Goal: Transaction & Acquisition: Purchase product/service

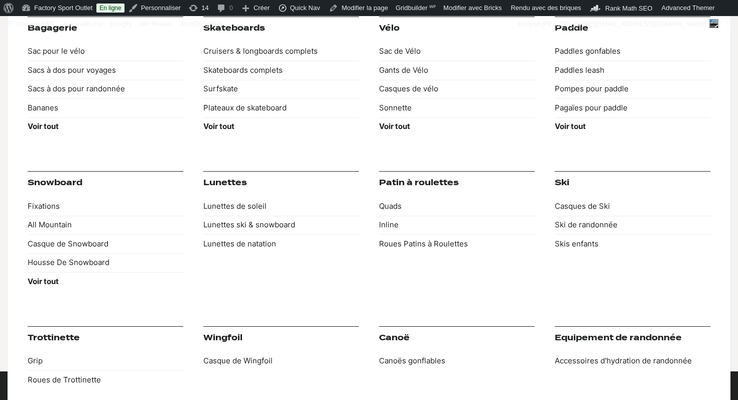
scroll to position [2, 0]
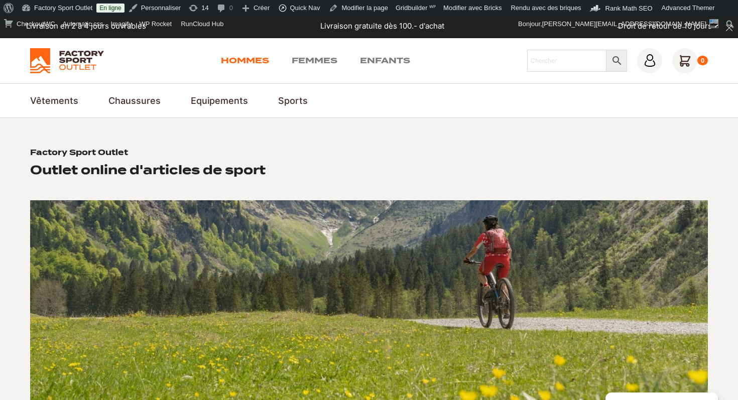
click at [231, 59] on link "Hommes" at bounding box center [245, 61] width 48 height 12
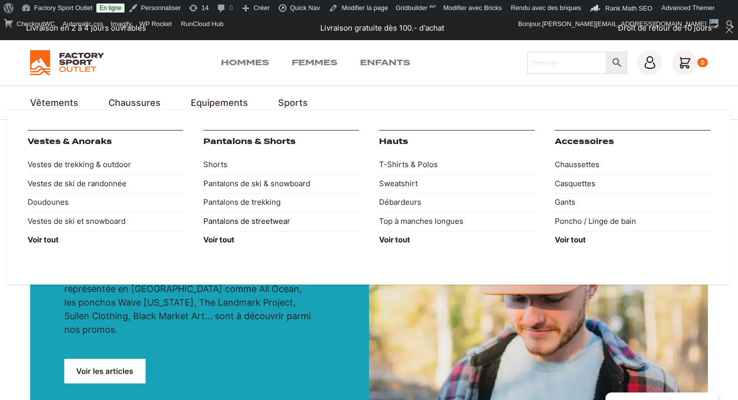
click at [252, 220] on link "Pantalons de streetwear" at bounding box center [281, 221] width 156 height 19
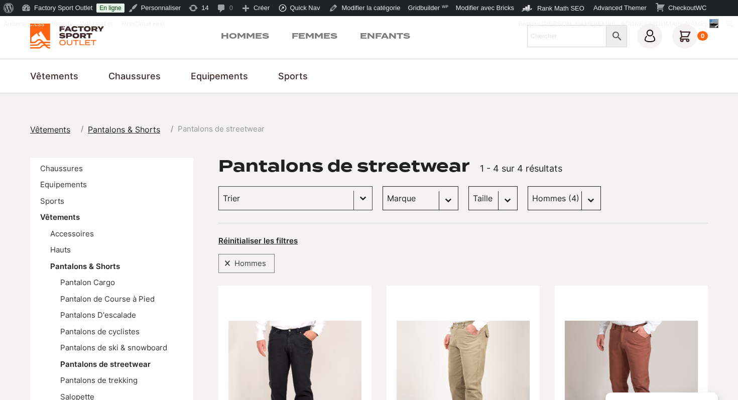
scroll to position [66, 0]
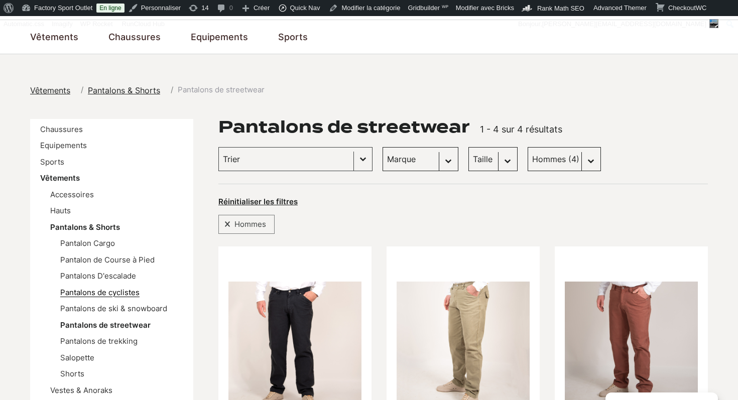
click at [84, 290] on link "Pantalons de cyclistes" at bounding box center [99, 293] width 79 height 10
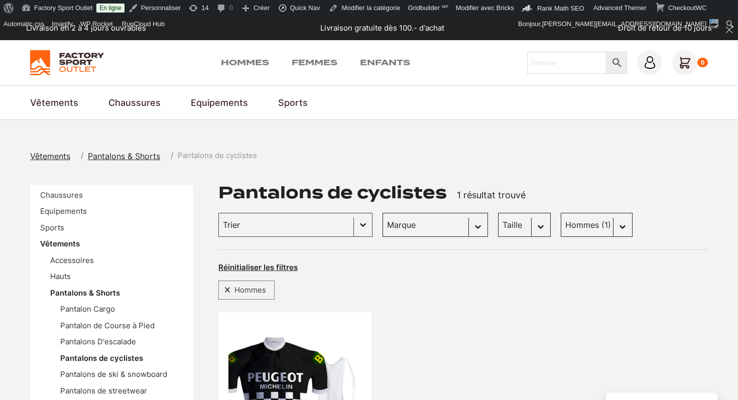
click at [94, 157] on span "Pantalons & Shorts" at bounding box center [124, 156] width 72 height 10
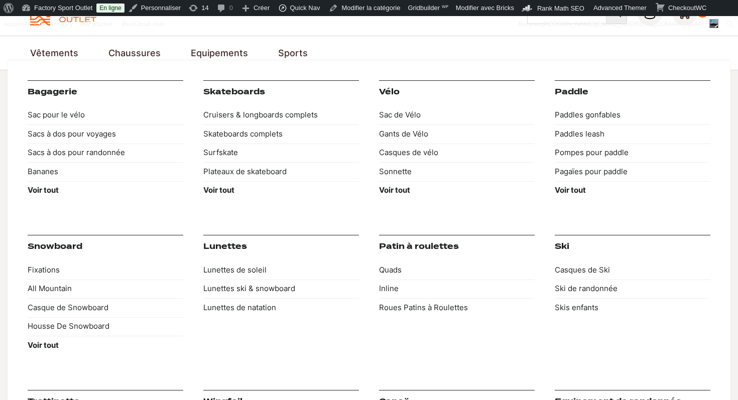
scroll to position [55, 0]
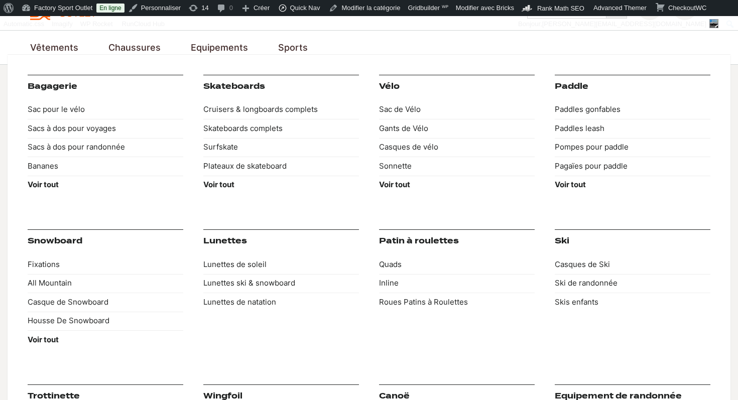
click at [50, 240] on link "Snowboard" at bounding box center [55, 240] width 55 height 9
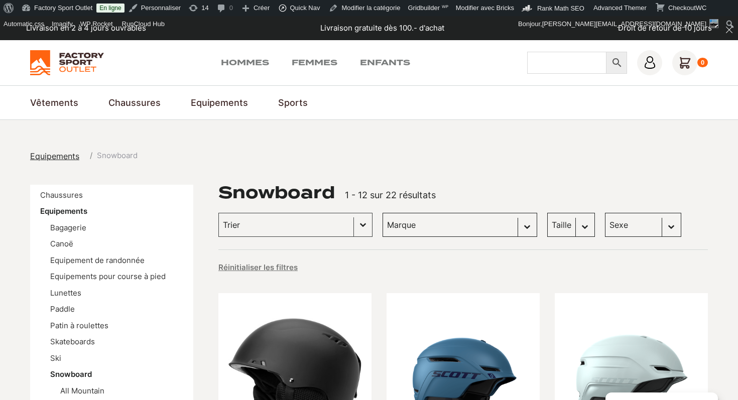
click at [580, 72] on input "Chercher" at bounding box center [566, 63] width 79 height 22
type input "aviator"
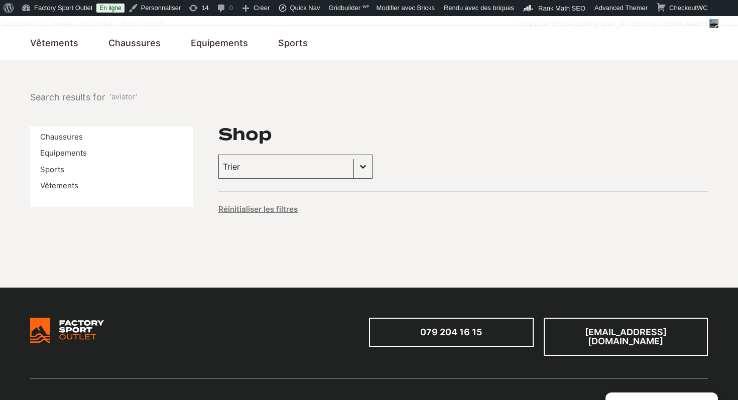
scroll to position [34, 0]
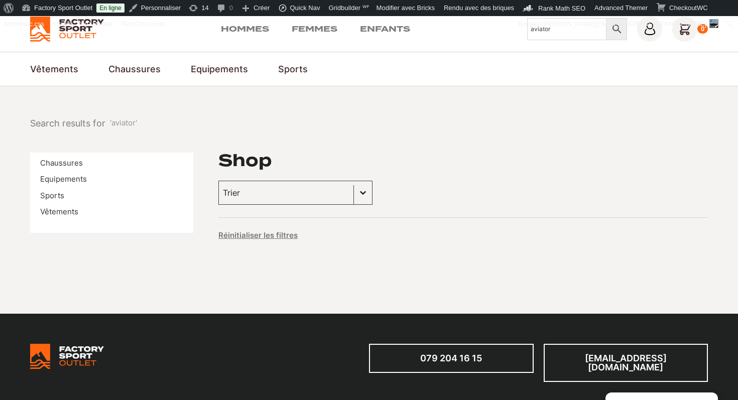
drag, startPoint x: 548, startPoint y: 33, endPoint x: 480, endPoint y: 33, distance: 68.2
click at [480, 33] on div "Hommes Femmes Enfants Chercher aviator × 0" at bounding box center [368, 29] width 677 height 25
type input "a"
type input "[PERSON_NAME]"
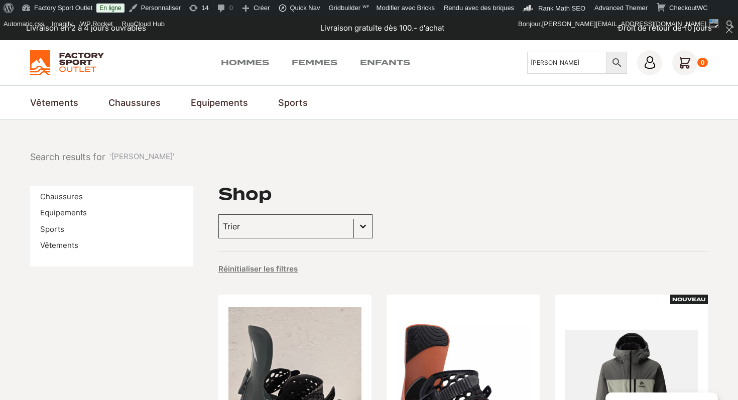
click at [53, 64] on img at bounding box center [67, 62] width 74 height 25
